Goal: Navigation & Orientation: Find specific page/section

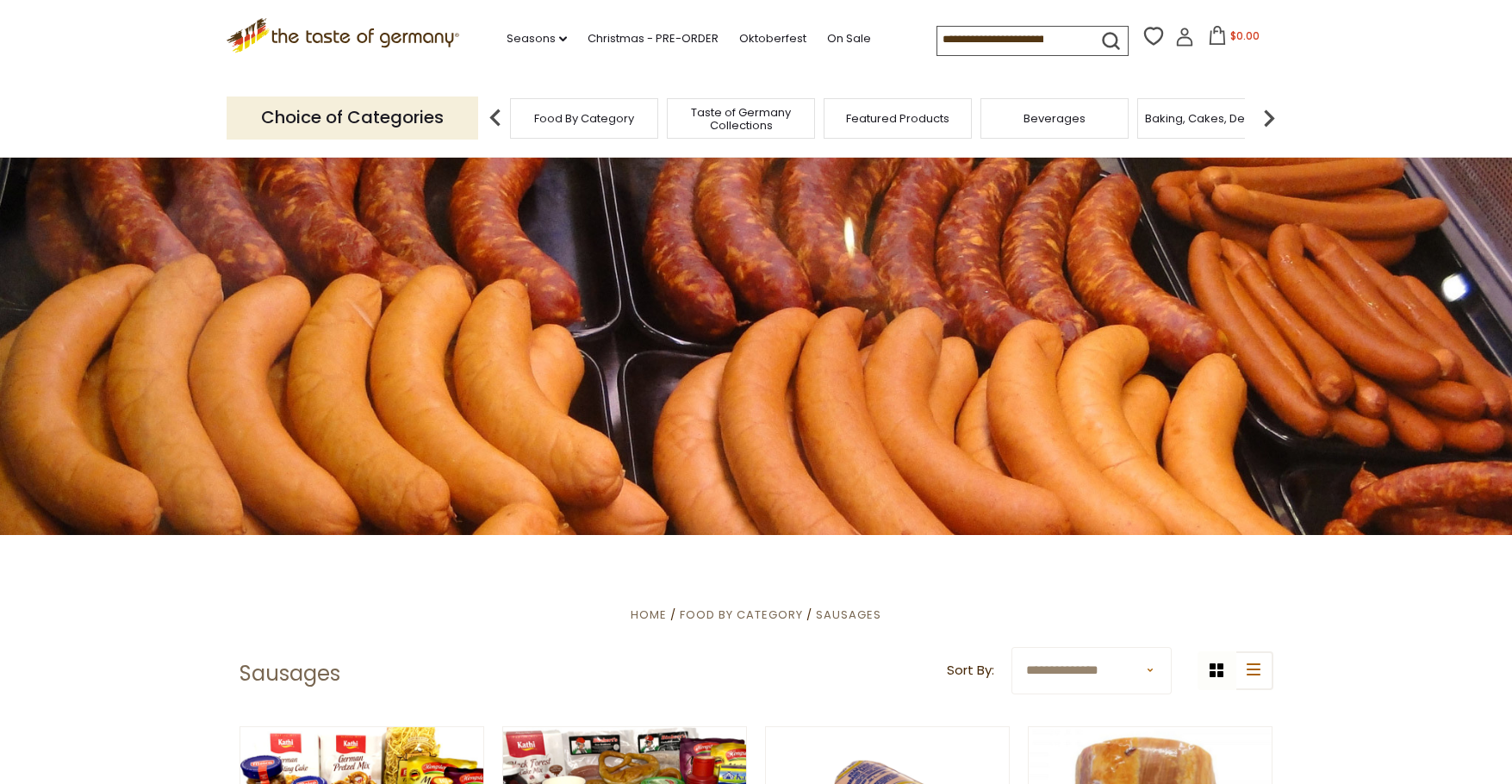
click at [306, 39] on icon ".st0{fill:#EDD300;} .st1{fill:#D33E21;}" at bounding box center [343, 35] width 233 height 35
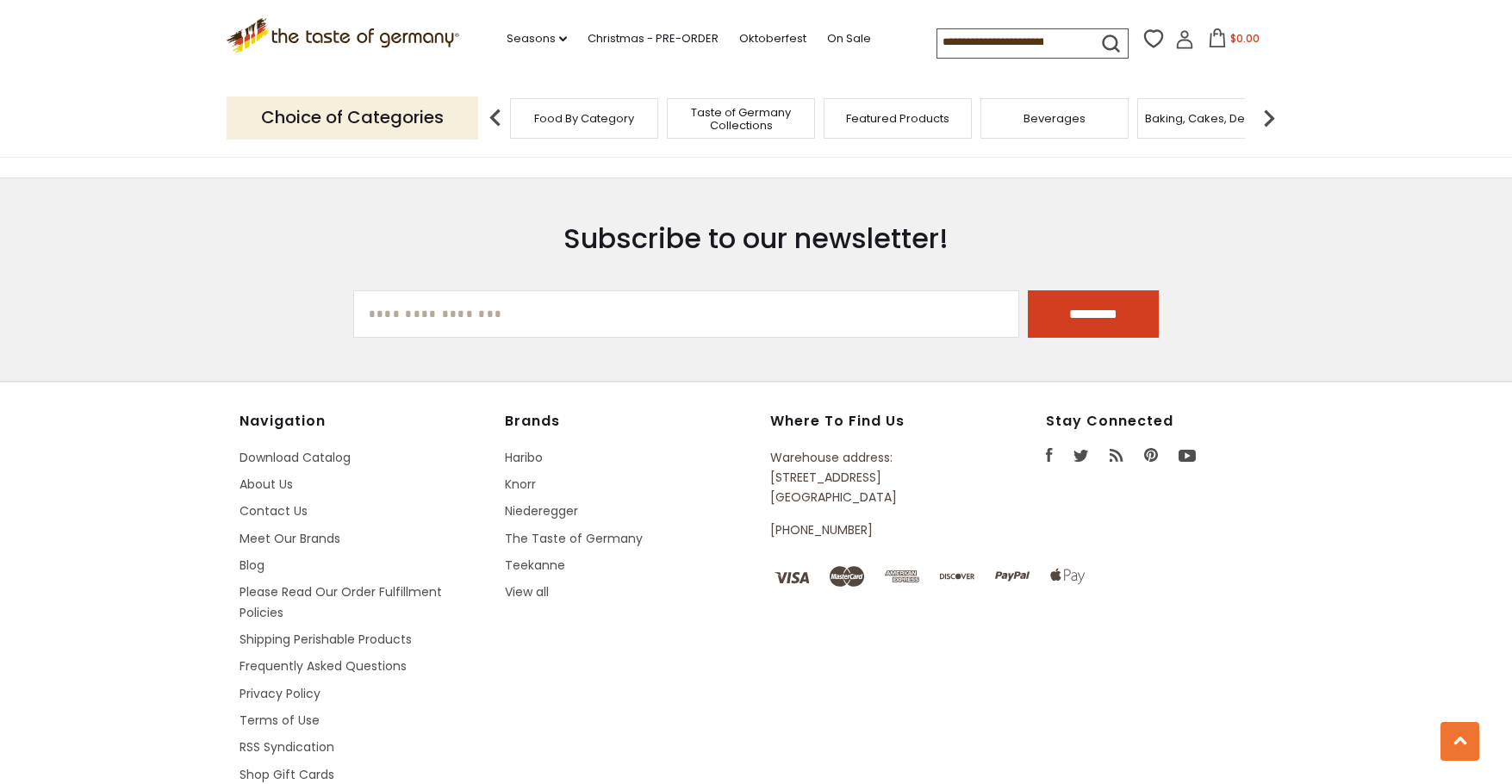
scroll to position [3072, 0]
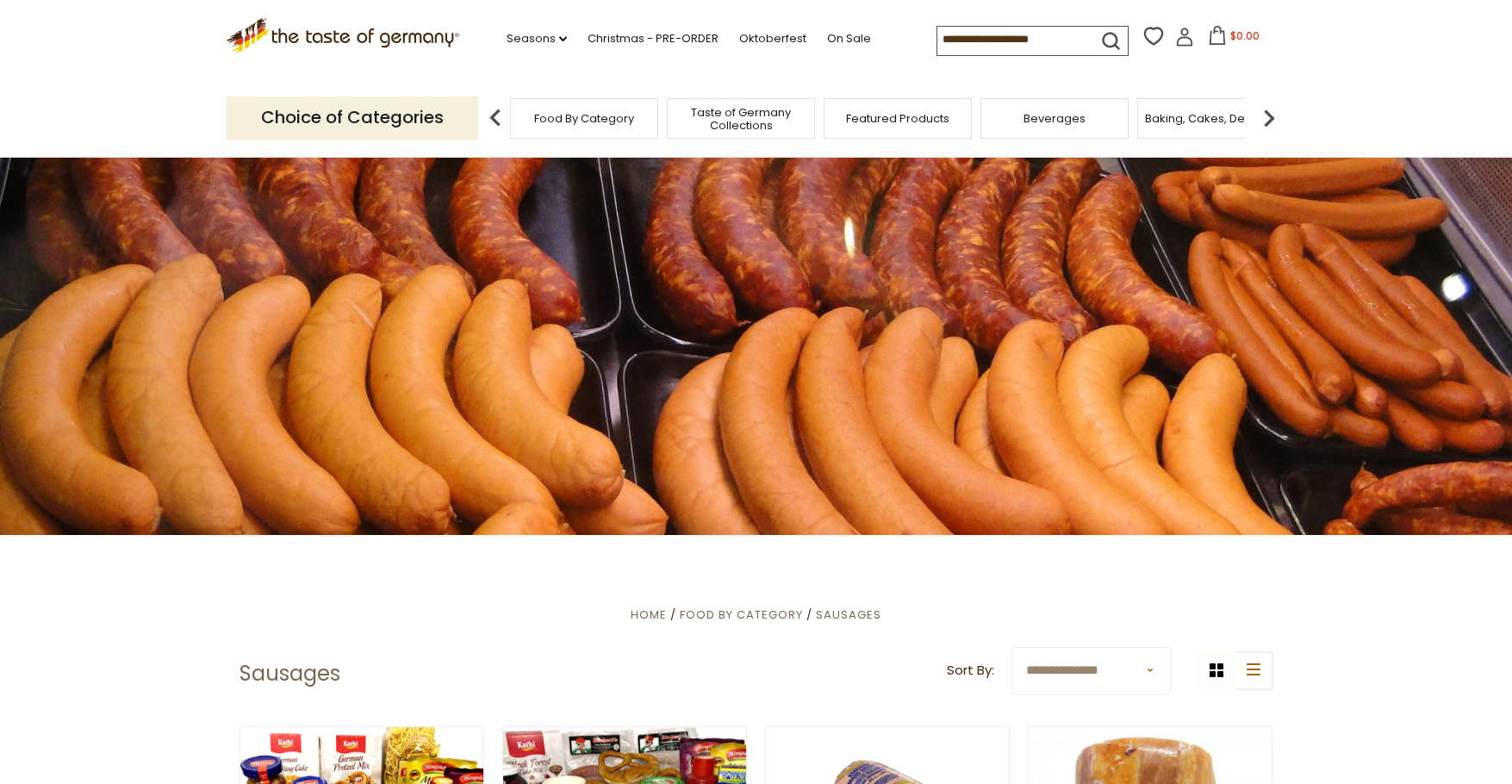
click at [597, 114] on span "Food By Category" at bounding box center [583, 119] width 100 height 13
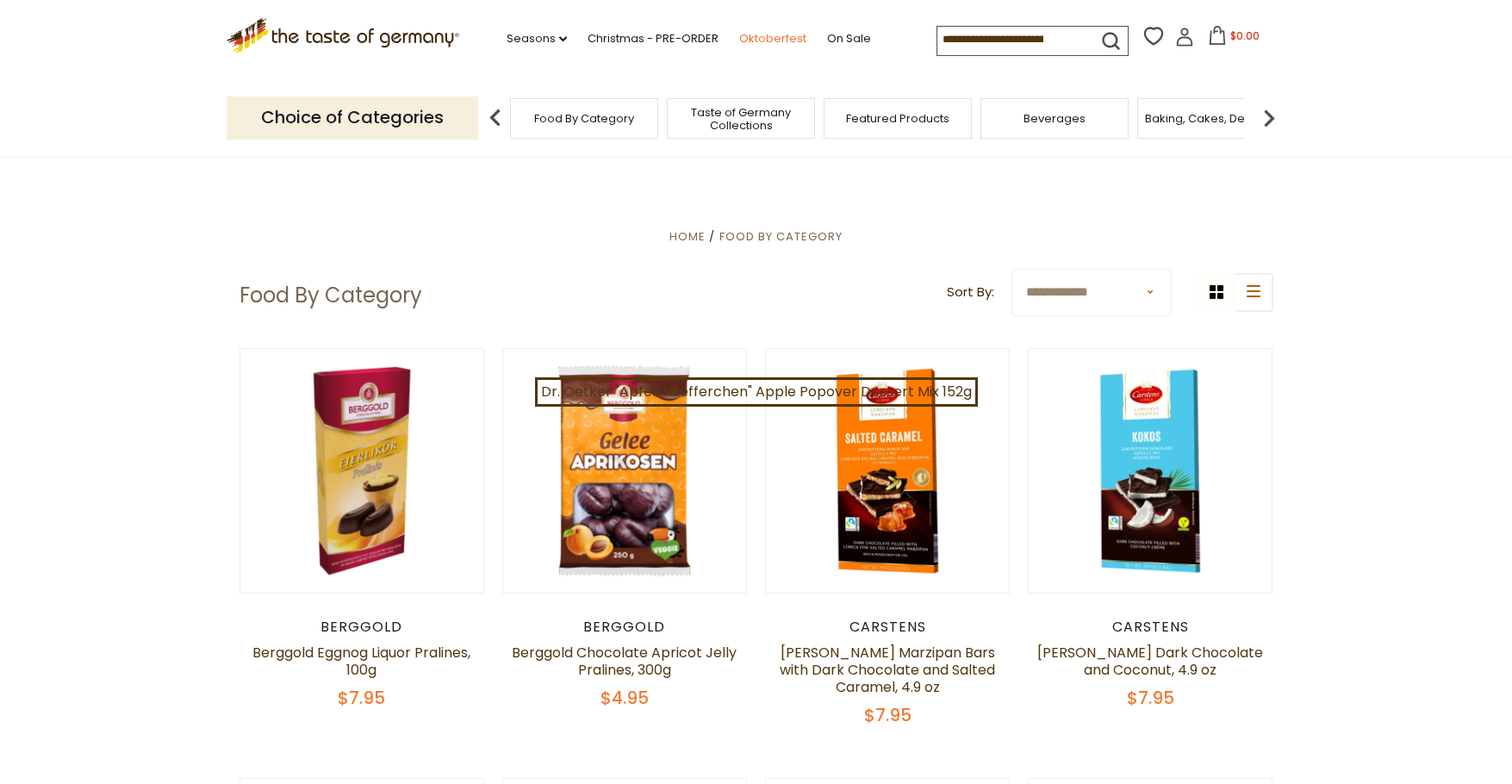
click at [791, 41] on link "Oktoberfest" at bounding box center [773, 39] width 68 height 19
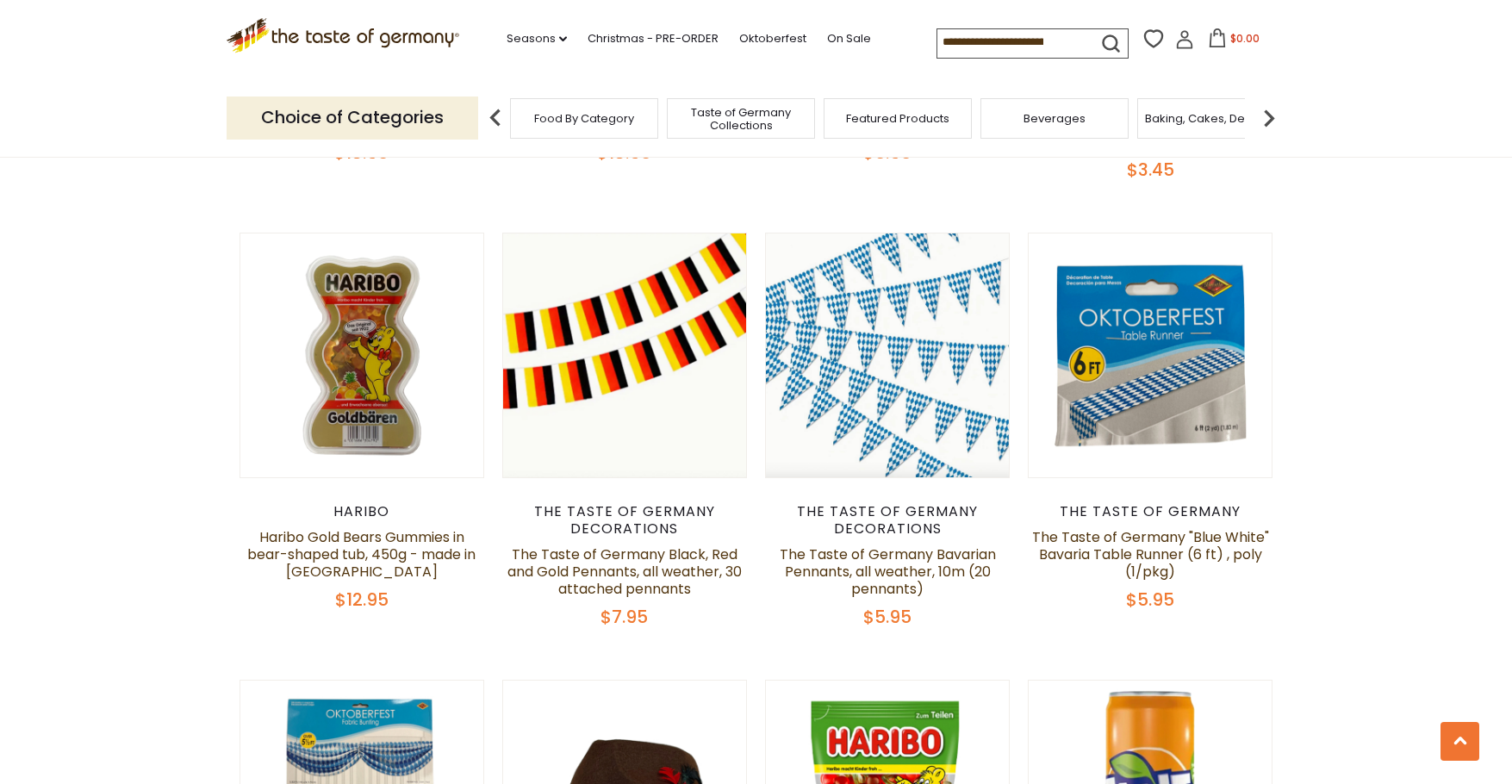
scroll to position [1837, 0]
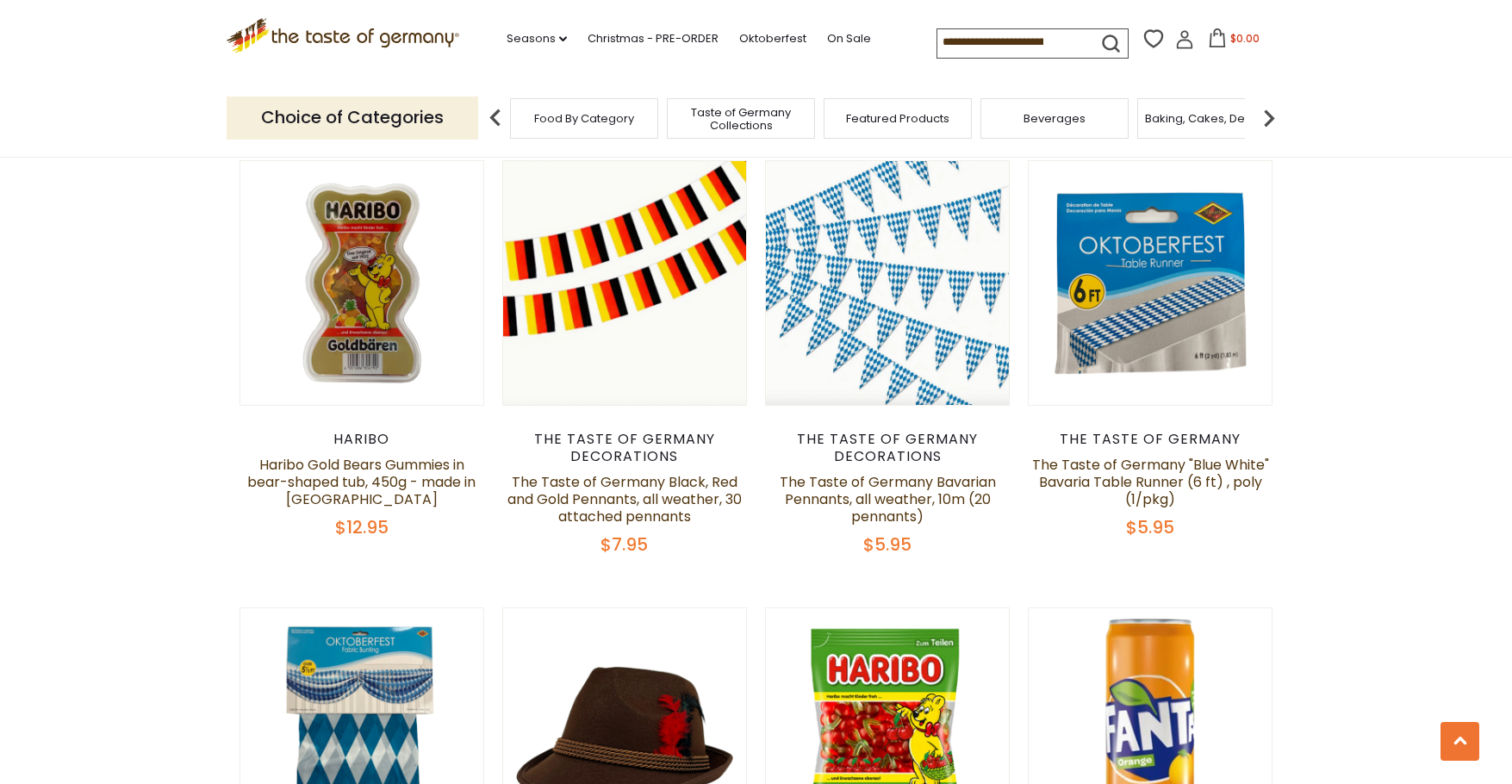
click at [304, 41] on icon ".st0{fill:#EDD300;} .st1{fill:#D33E21;}" at bounding box center [343, 35] width 233 height 35
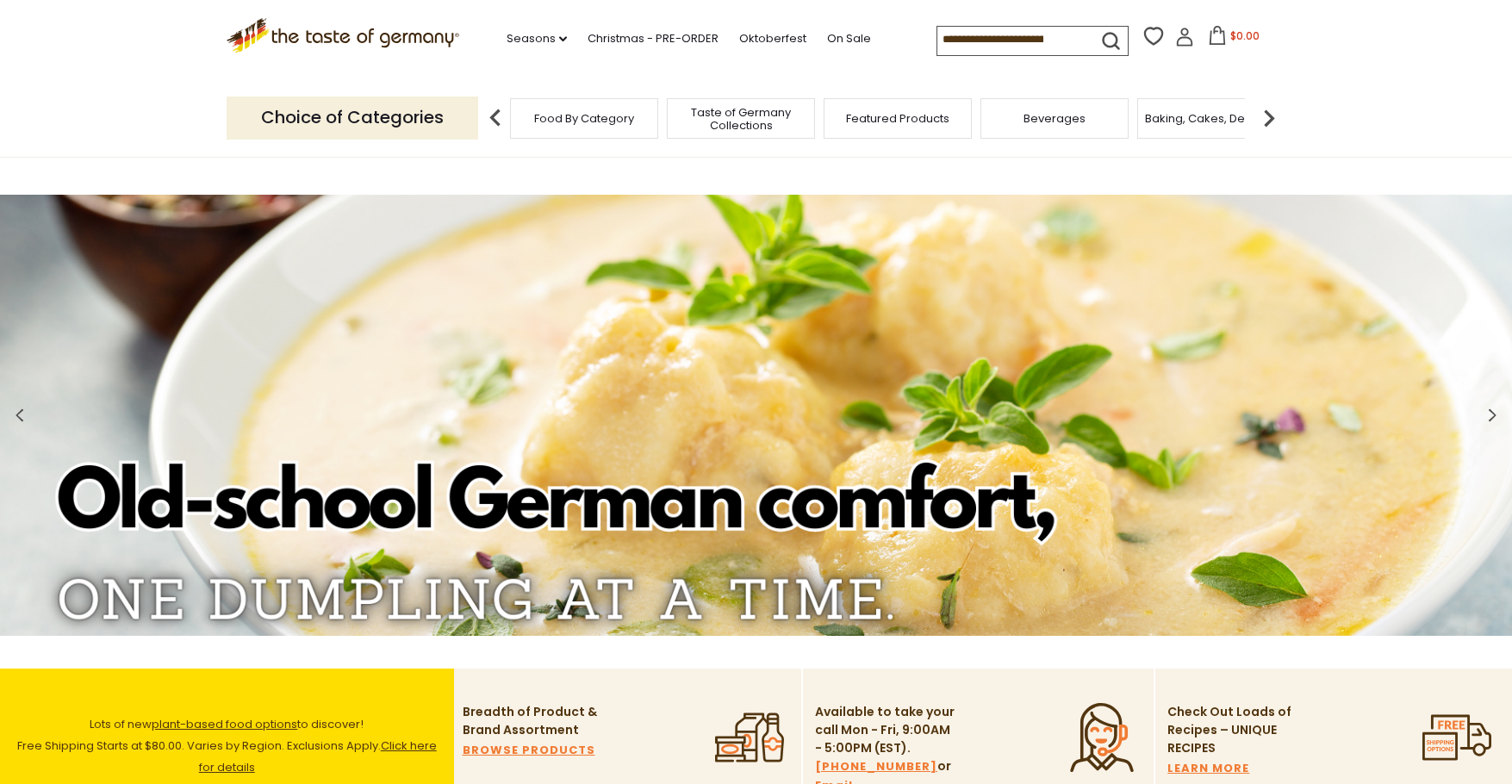
click at [1258, 123] on img at bounding box center [1269, 118] width 34 height 34
click at [498, 123] on img at bounding box center [496, 118] width 34 height 34
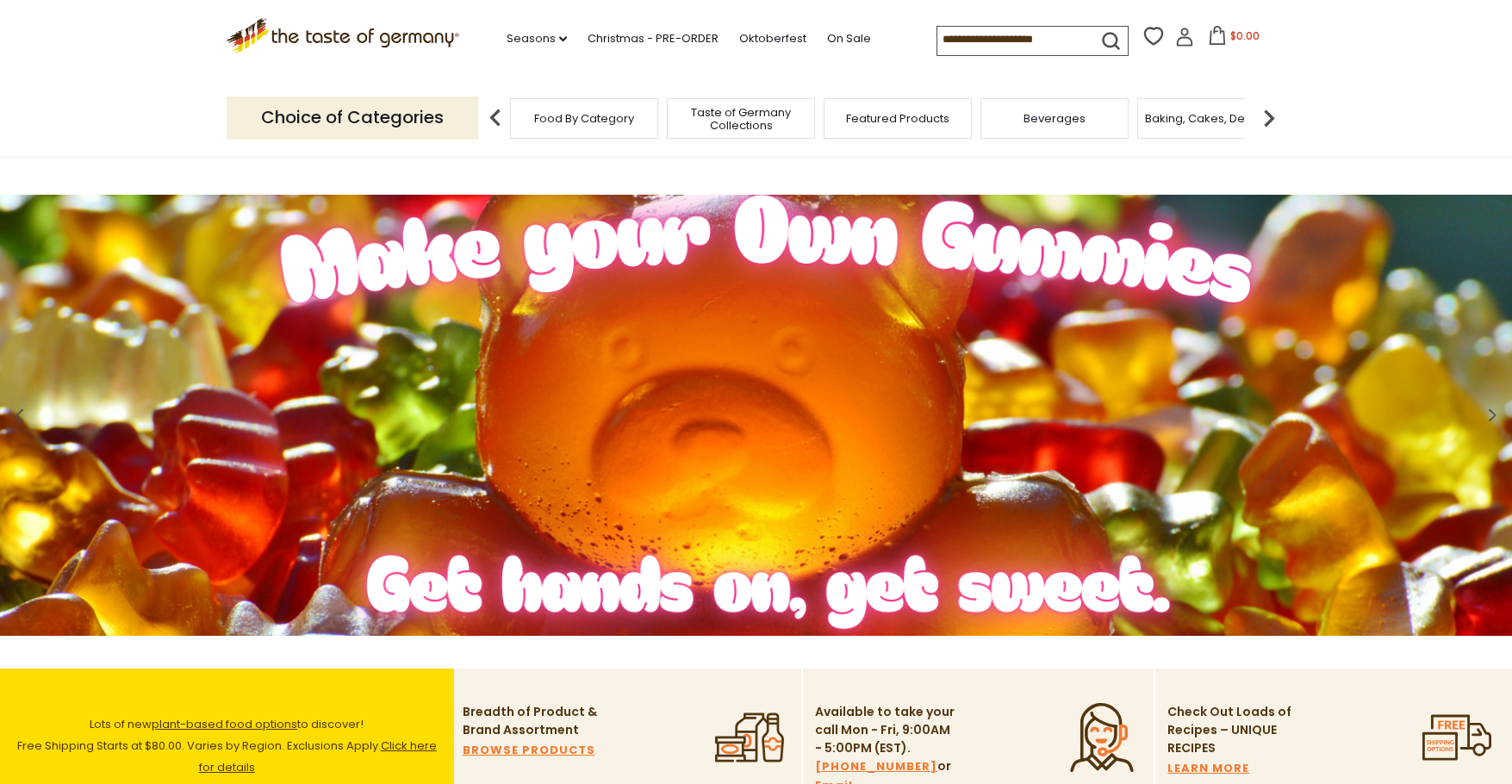
click at [592, 119] on span "Food By Category" at bounding box center [583, 119] width 100 height 13
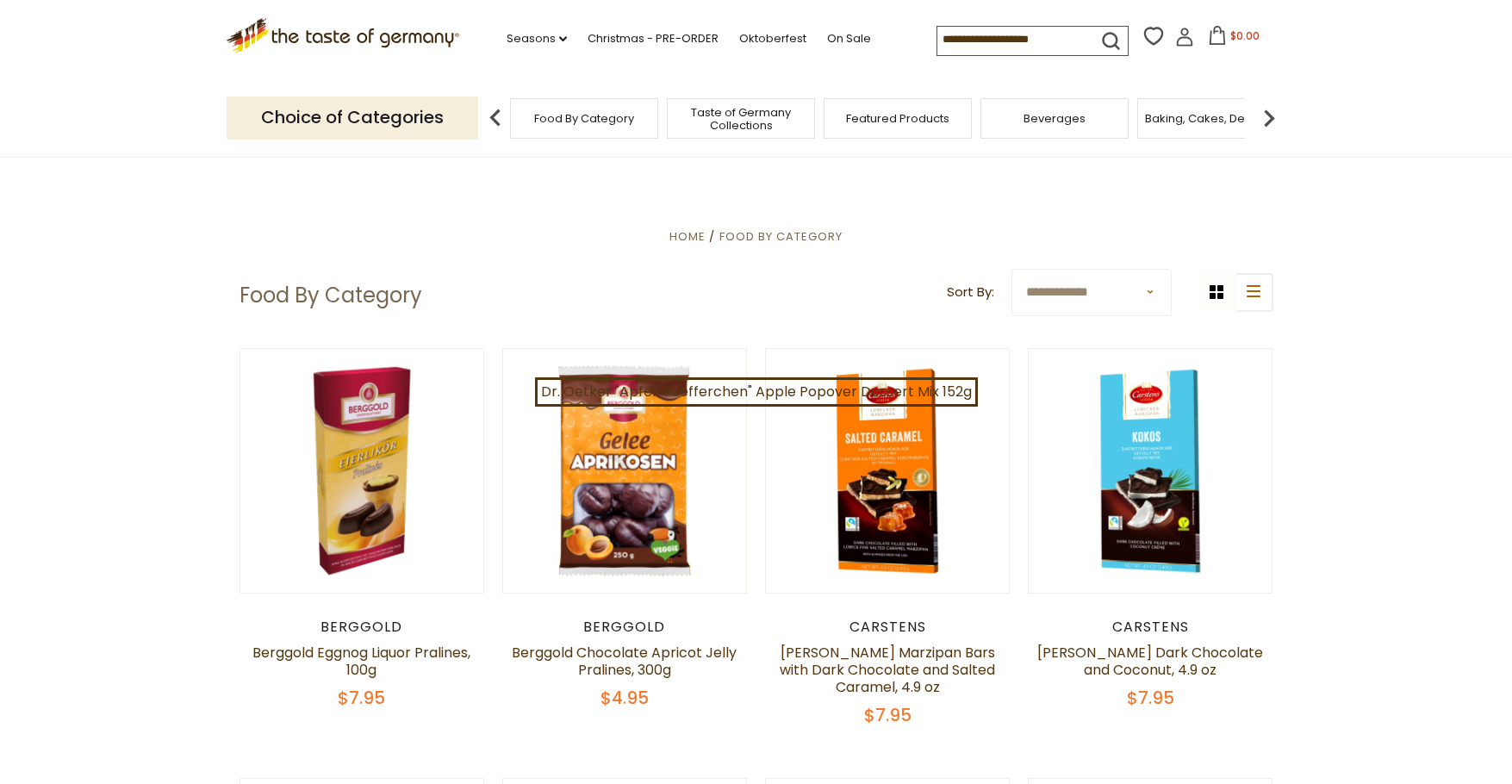
click at [1149, 284] on select "**********" at bounding box center [1091, 292] width 160 height 48
click at [606, 125] on span "Food By Category" at bounding box center [575, 119] width 100 height 13
click at [560, 38] on icon at bounding box center [563, 38] width 8 height 5
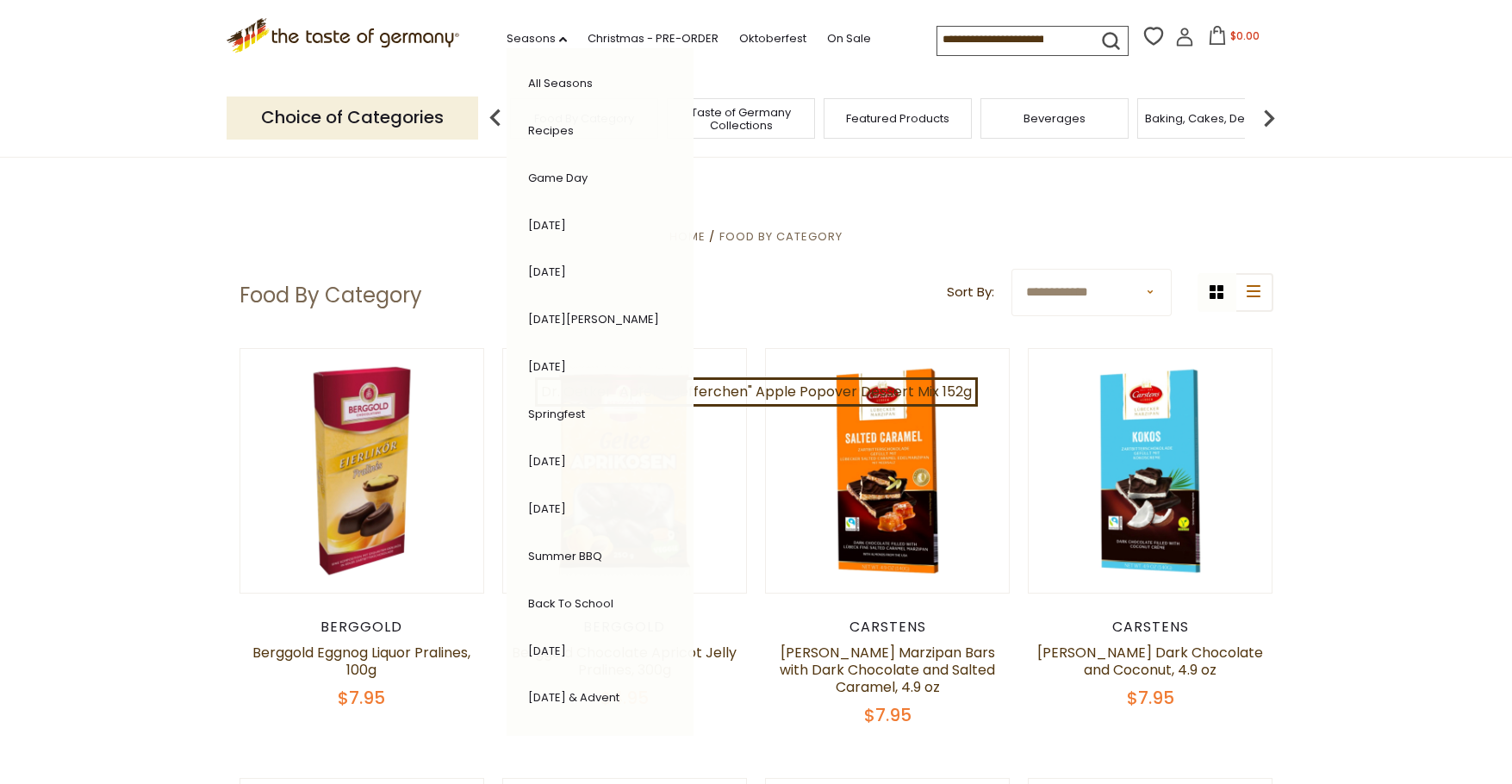
click at [75, 104] on header "Free Shipping Starts at $80.00. Varies by Region. Exclusions Apply. Click here …" at bounding box center [756, 79] width 1512 height 158
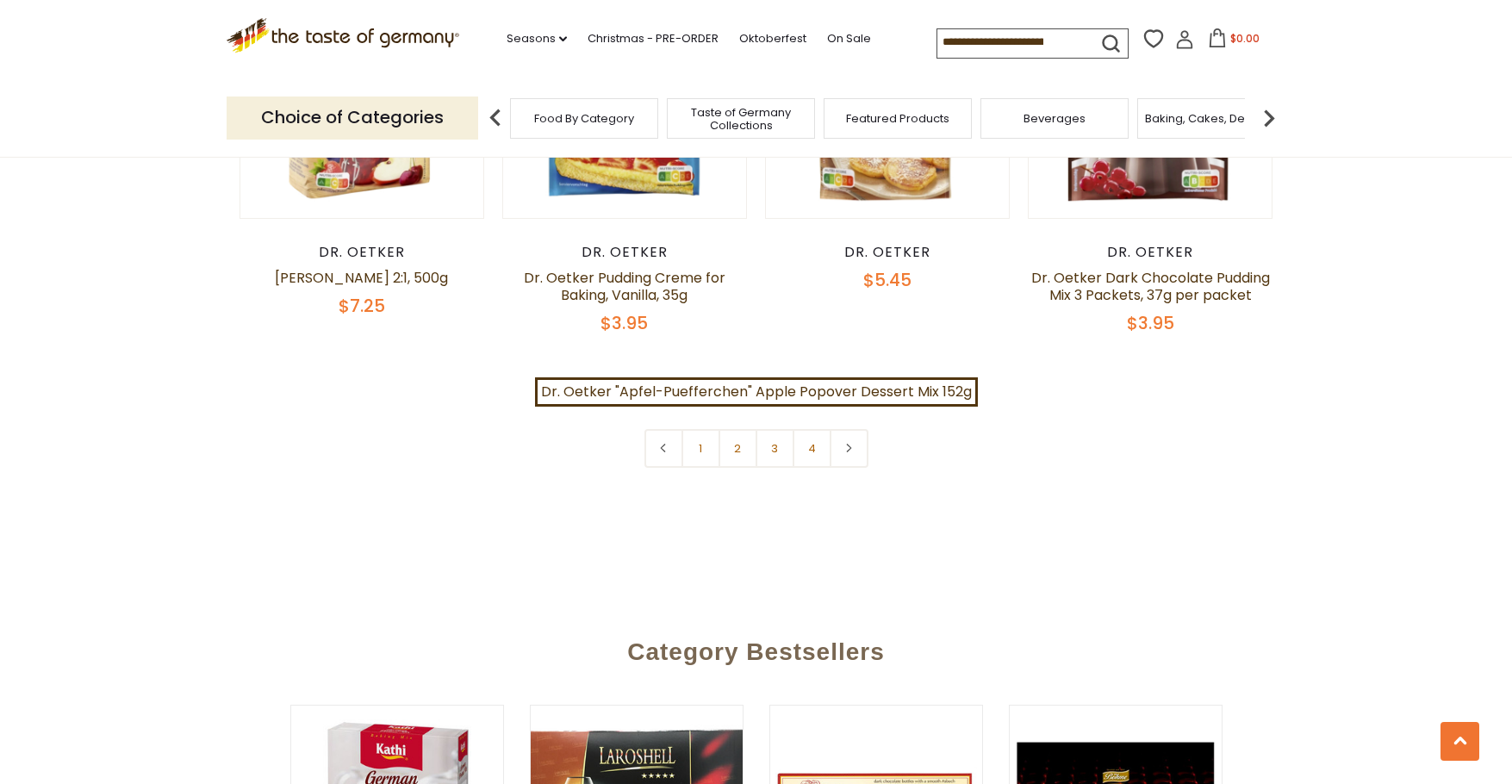
scroll to position [3753, 0]
